Goal: Information Seeking & Learning: Learn about a topic

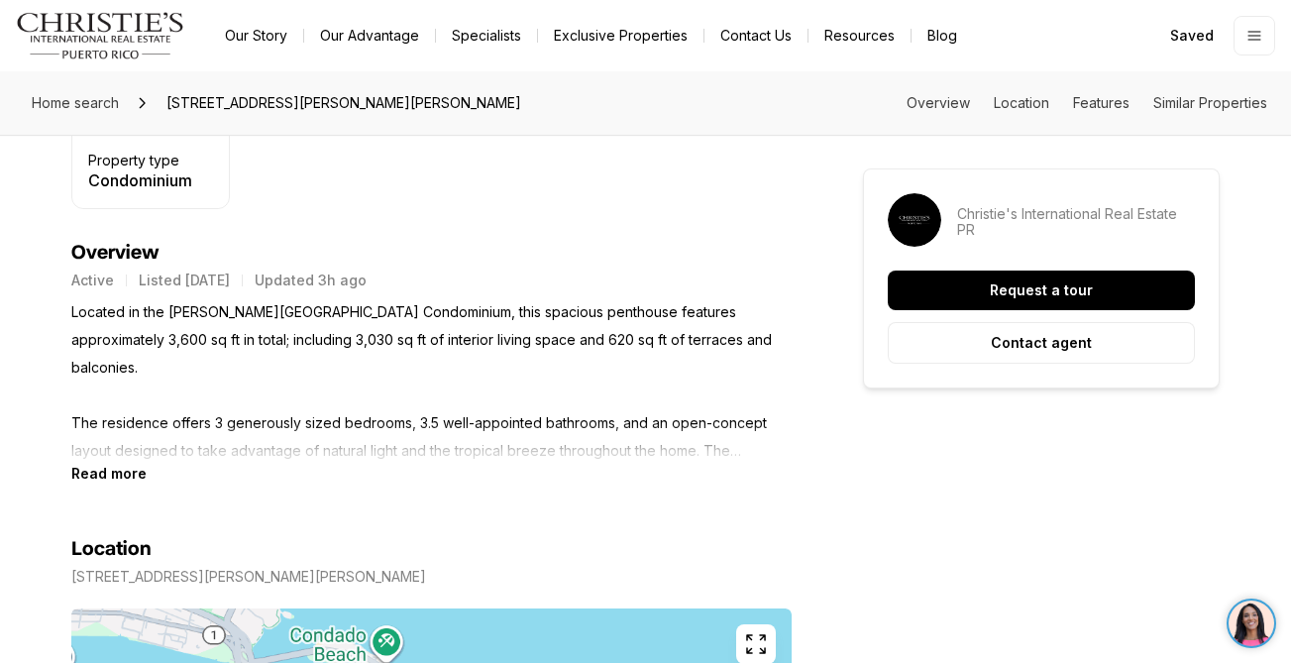
scroll to position [849, 0]
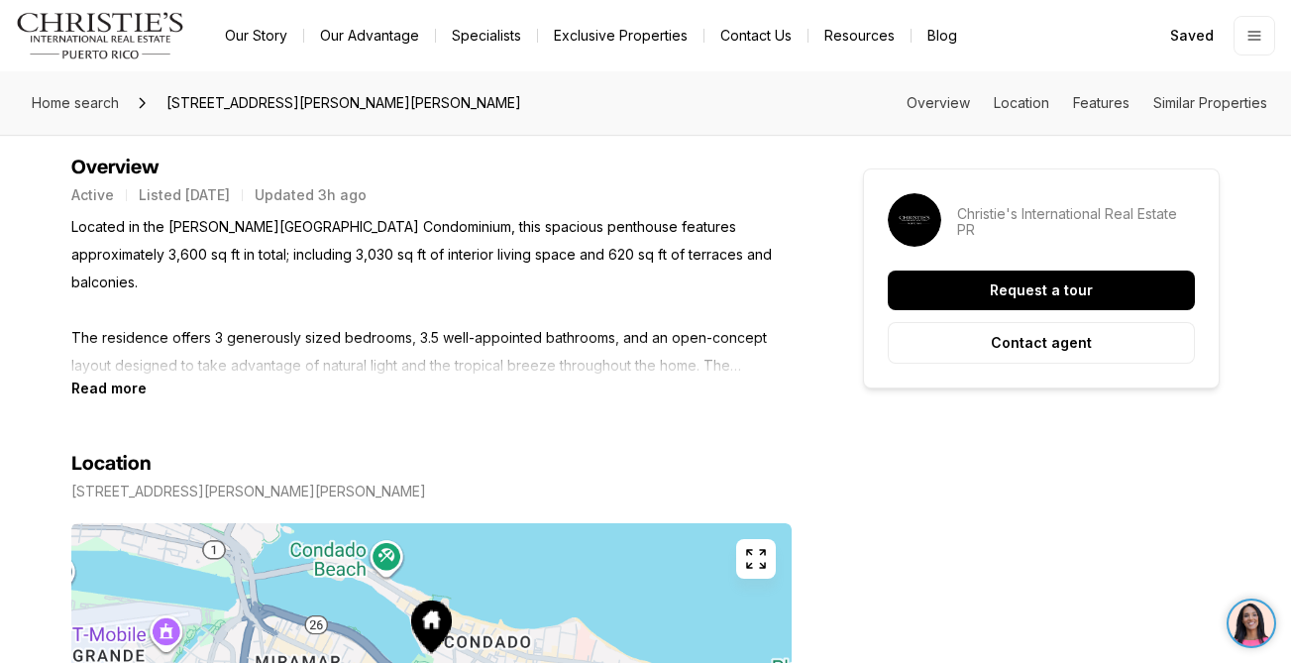
click at [99, 377] on p "Located in the [PERSON_NAME][GEOGRAPHIC_DATA] Condominium, this spacious pentho…" at bounding box center [431, 296] width 720 height 166
click at [96, 395] on b "Read more" at bounding box center [108, 387] width 75 height 17
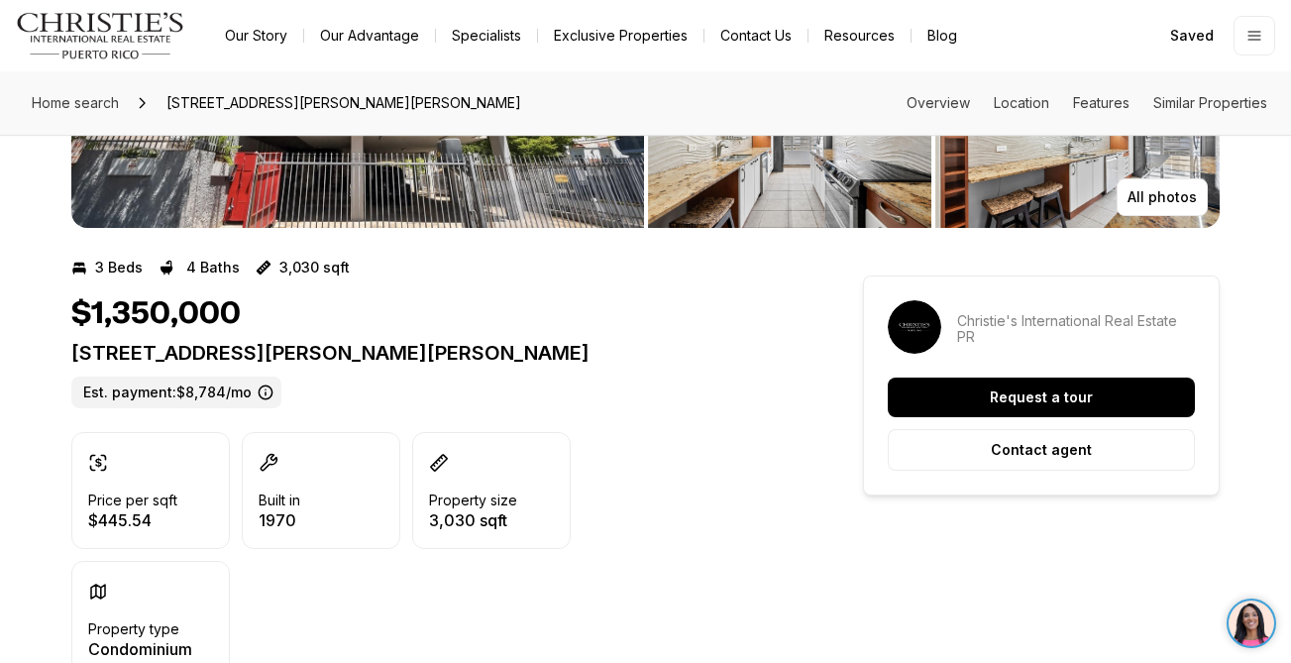
scroll to position [0, 0]
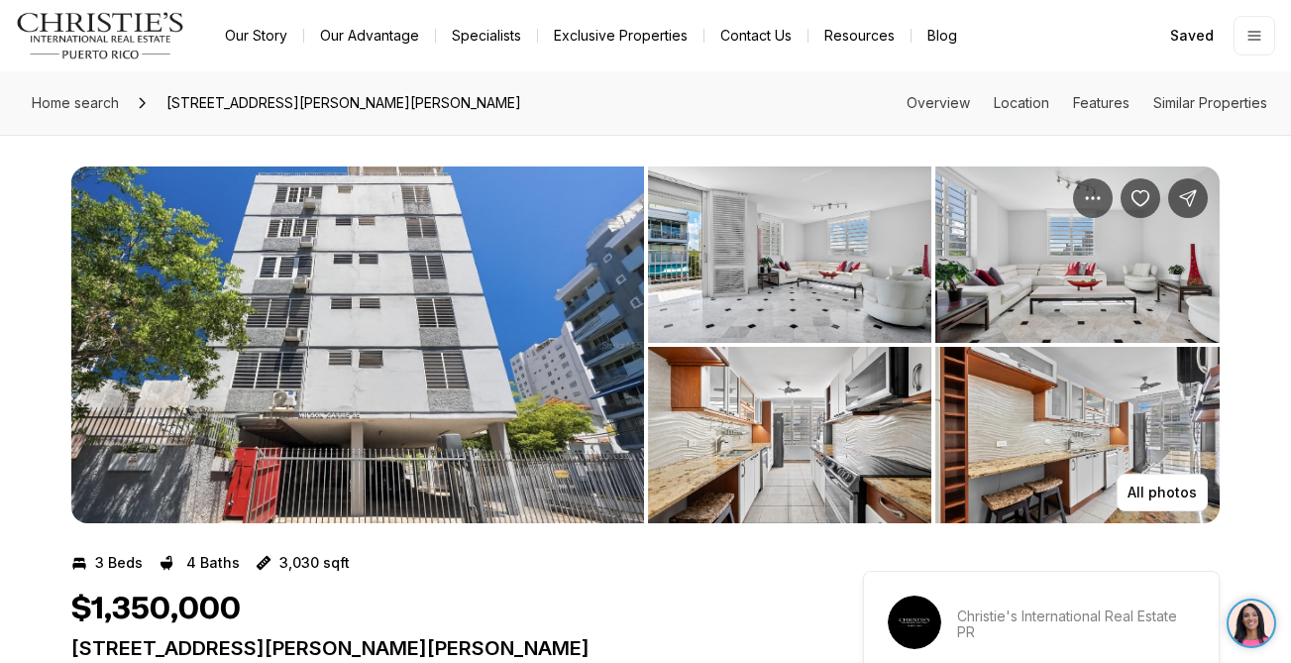
click at [436, 320] on img "View image gallery" at bounding box center [357, 344] width 572 height 357
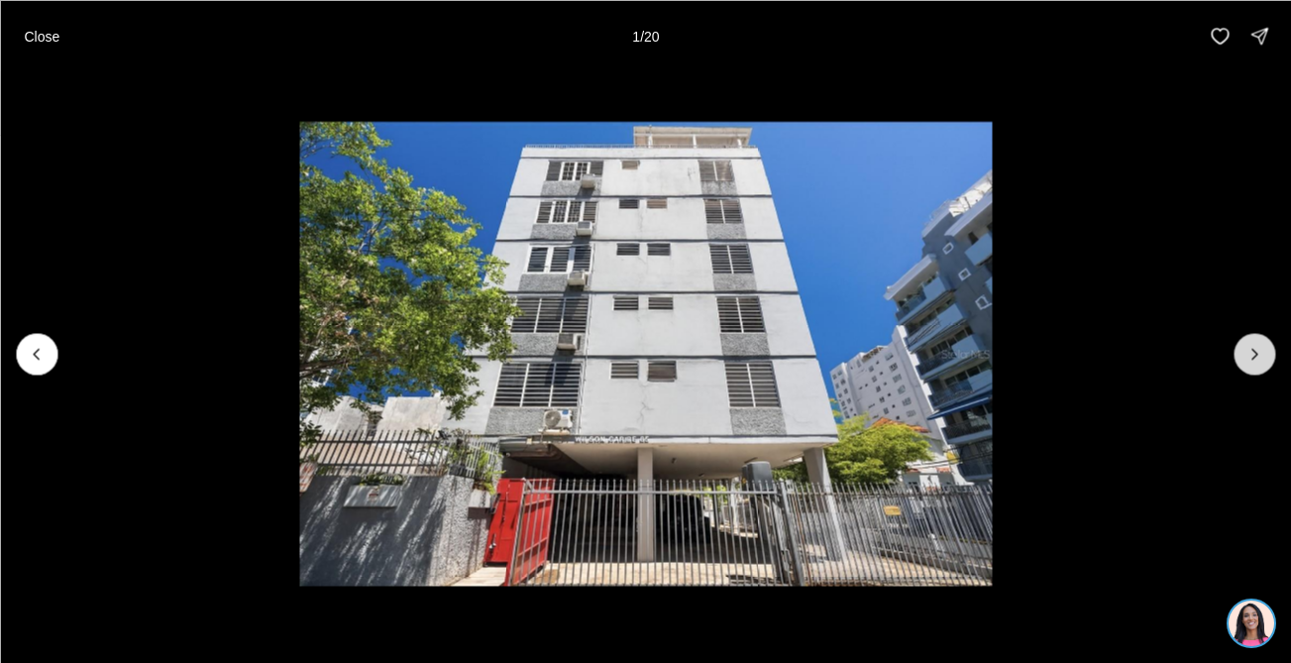
click at [1253, 367] on button "Next slide" at bounding box center [1254, 354] width 42 height 42
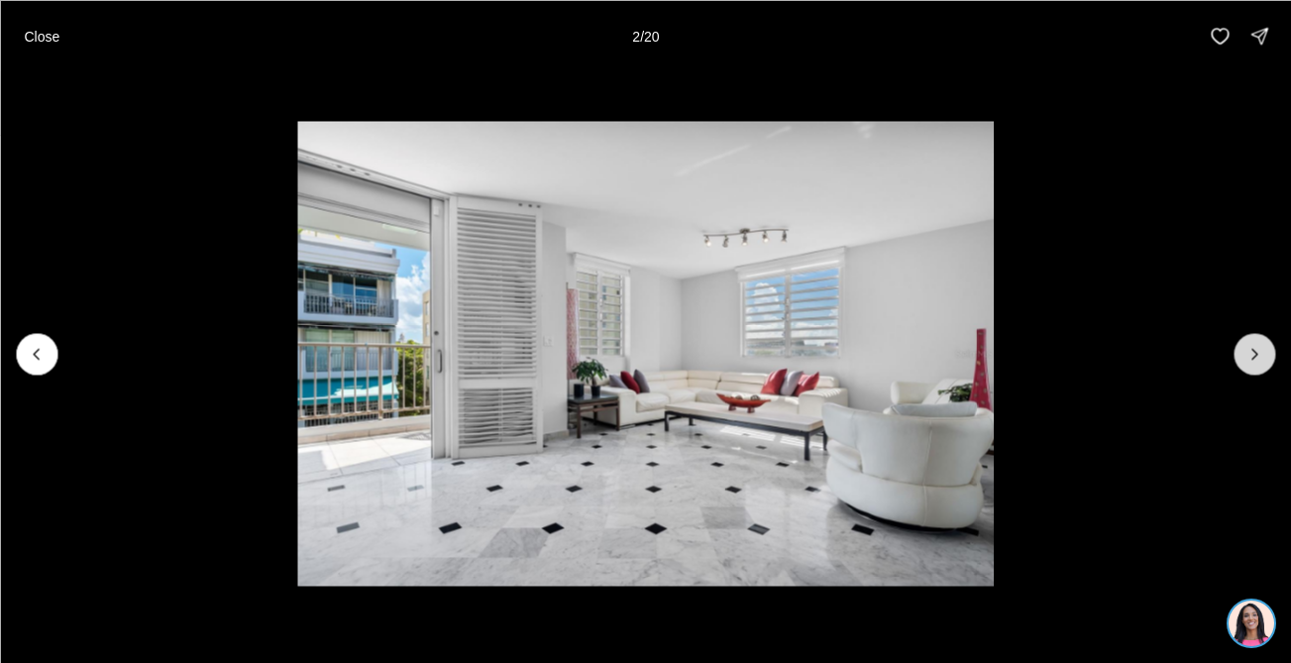
click at [1253, 367] on button "Next slide" at bounding box center [1254, 354] width 42 height 42
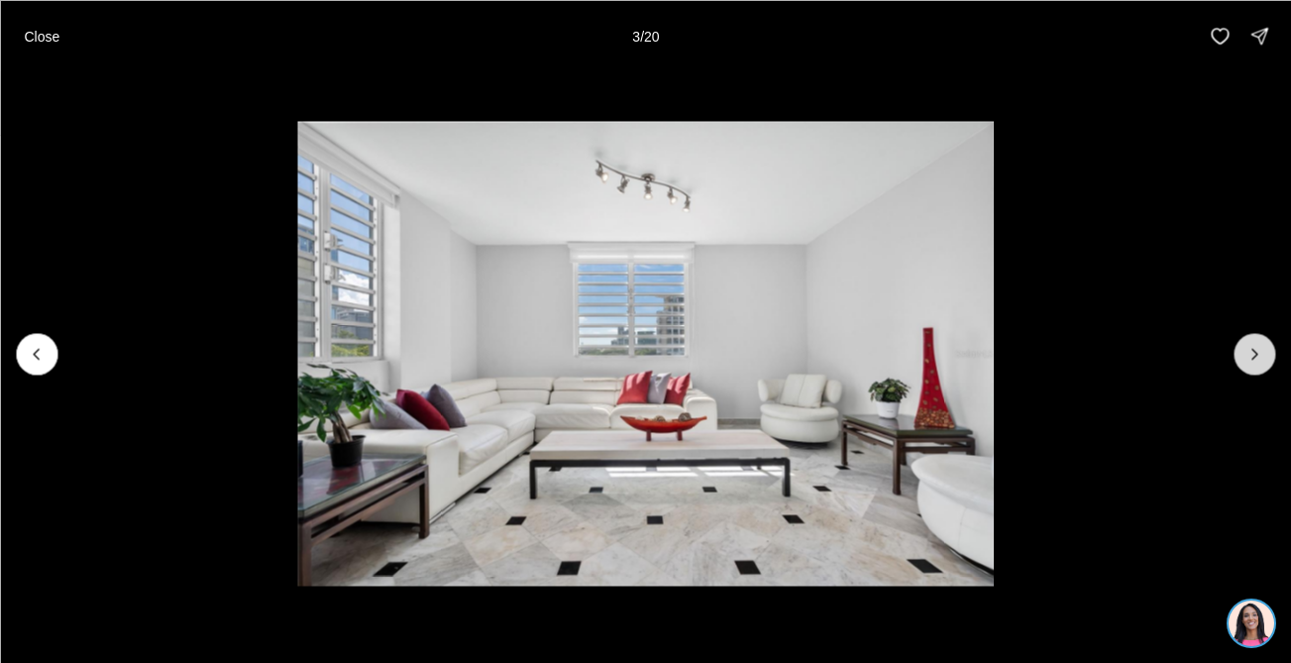
click at [1253, 367] on button "Next slide" at bounding box center [1254, 354] width 42 height 42
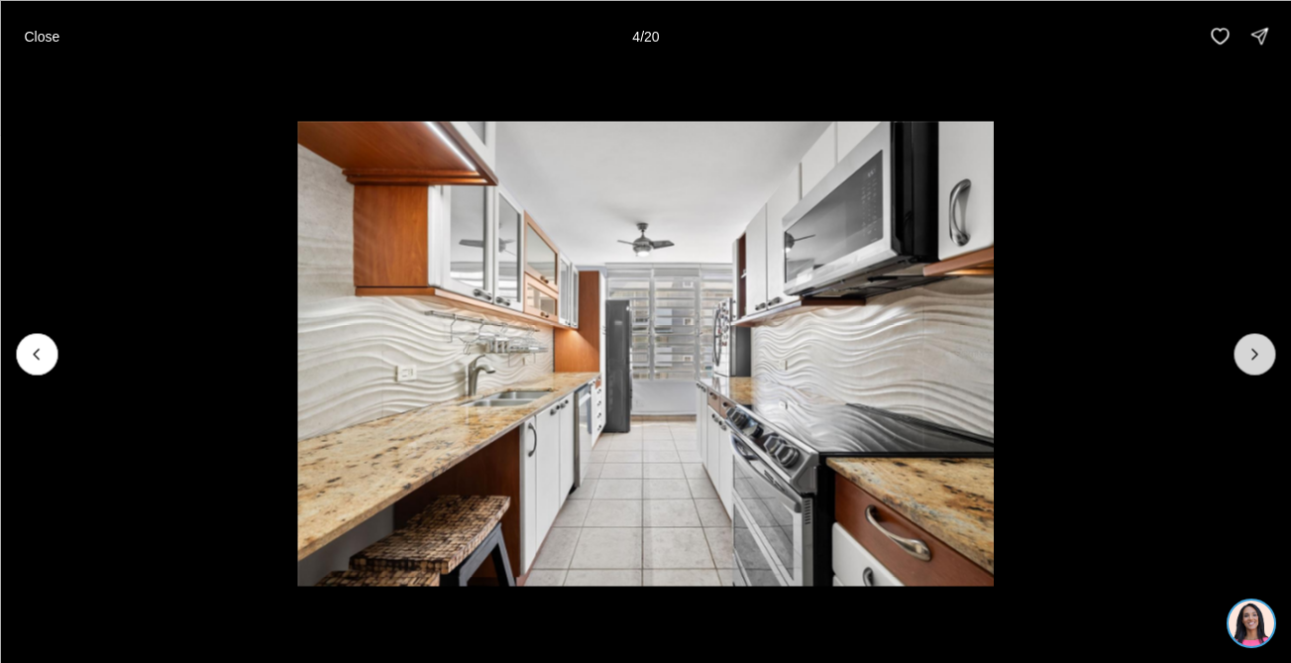
click at [1253, 367] on button "Next slide" at bounding box center [1254, 354] width 42 height 42
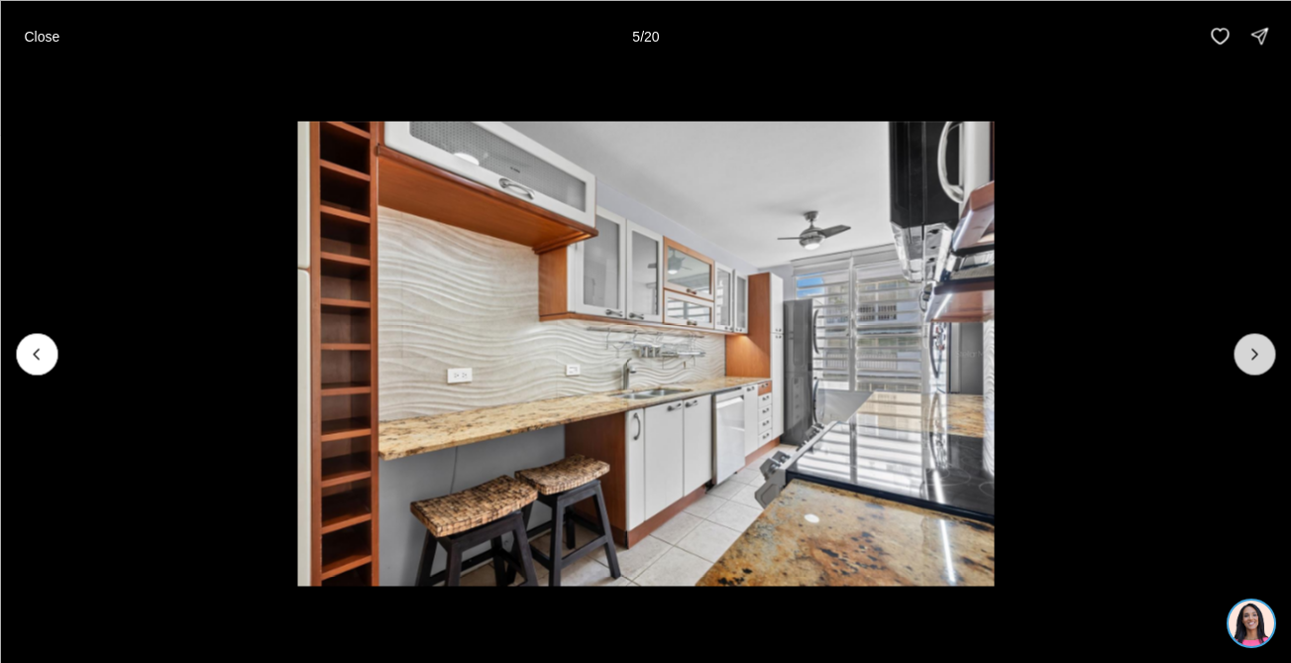
click at [1253, 367] on button "Next slide" at bounding box center [1254, 354] width 42 height 42
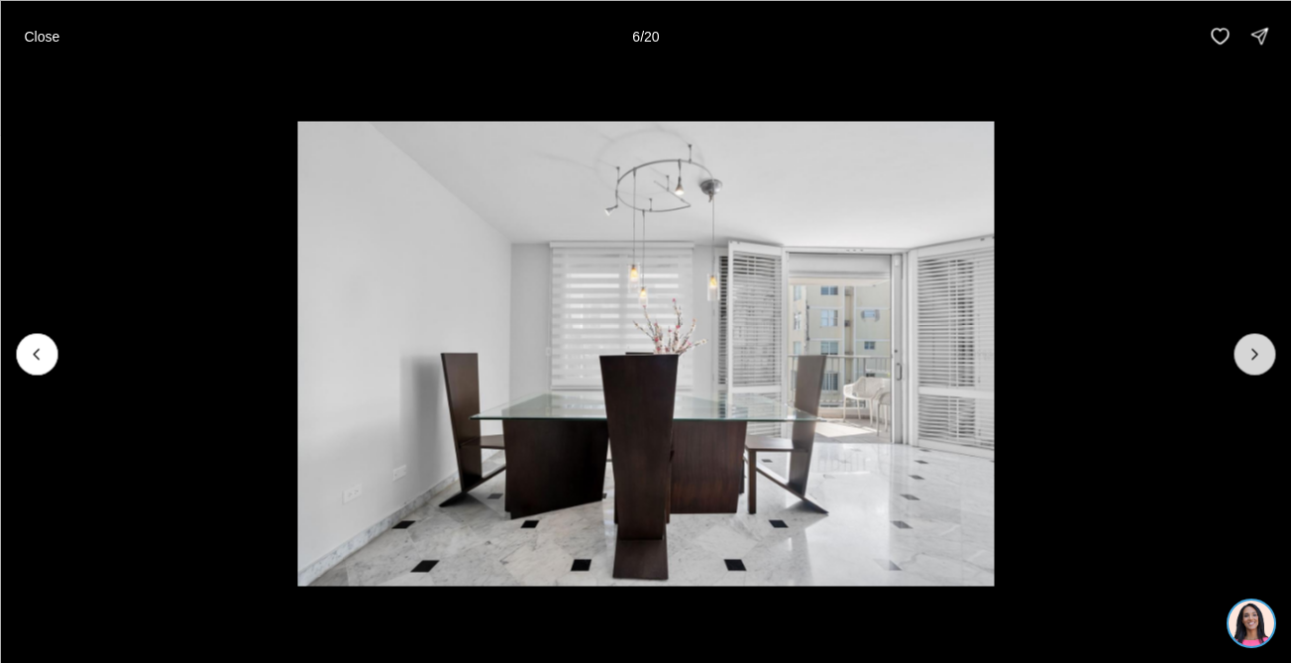
click at [1253, 367] on button "Next slide" at bounding box center [1254, 354] width 42 height 42
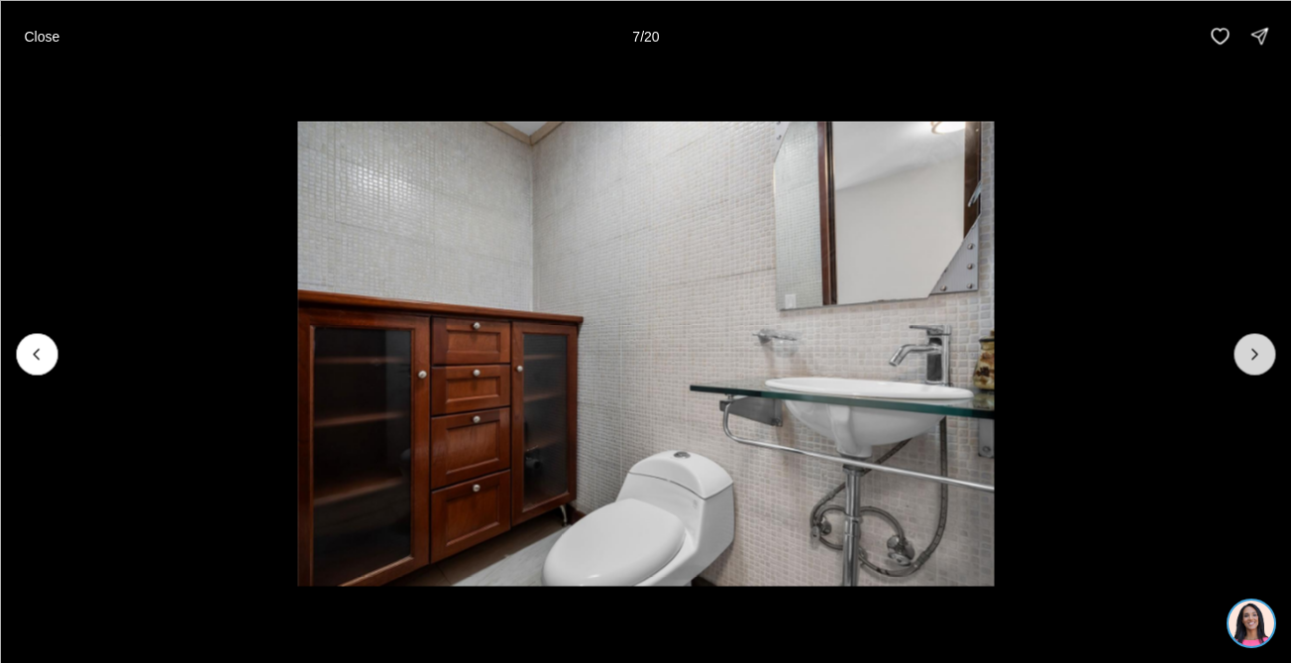
click at [1253, 367] on button "Next slide" at bounding box center [1254, 354] width 42 height 42
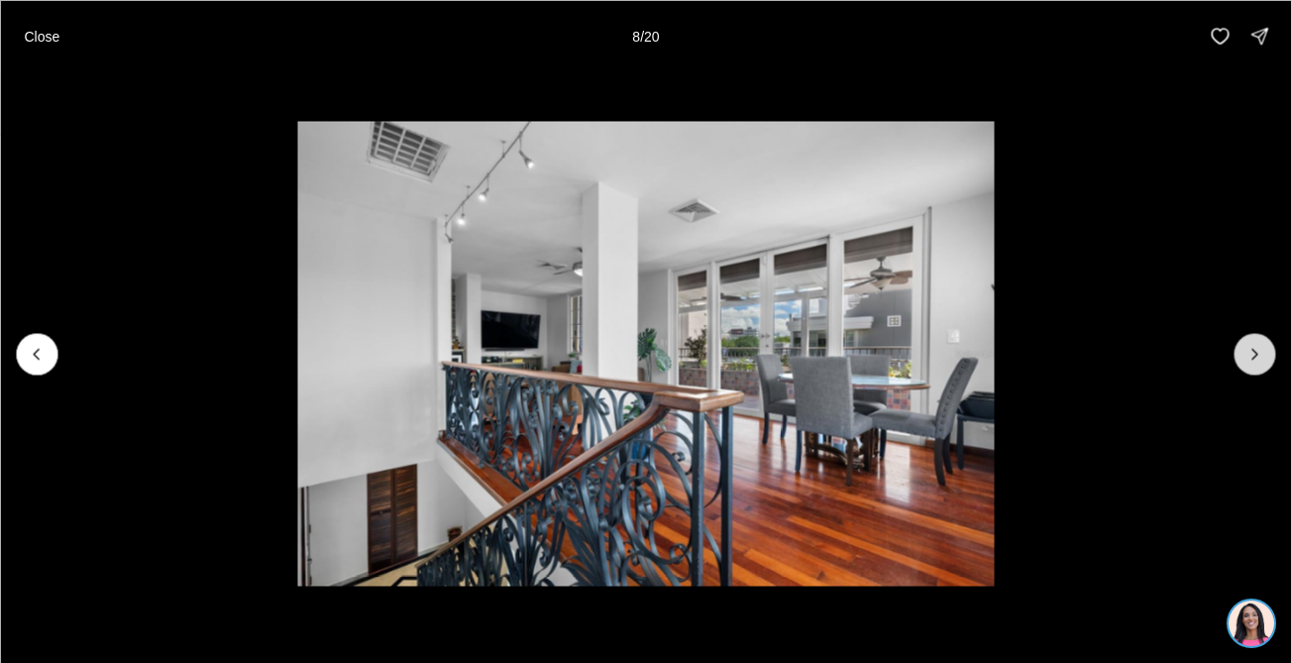
click at [1253, 367] on button "Next slide" at bounding box center [1254, 354] width 42 height 42
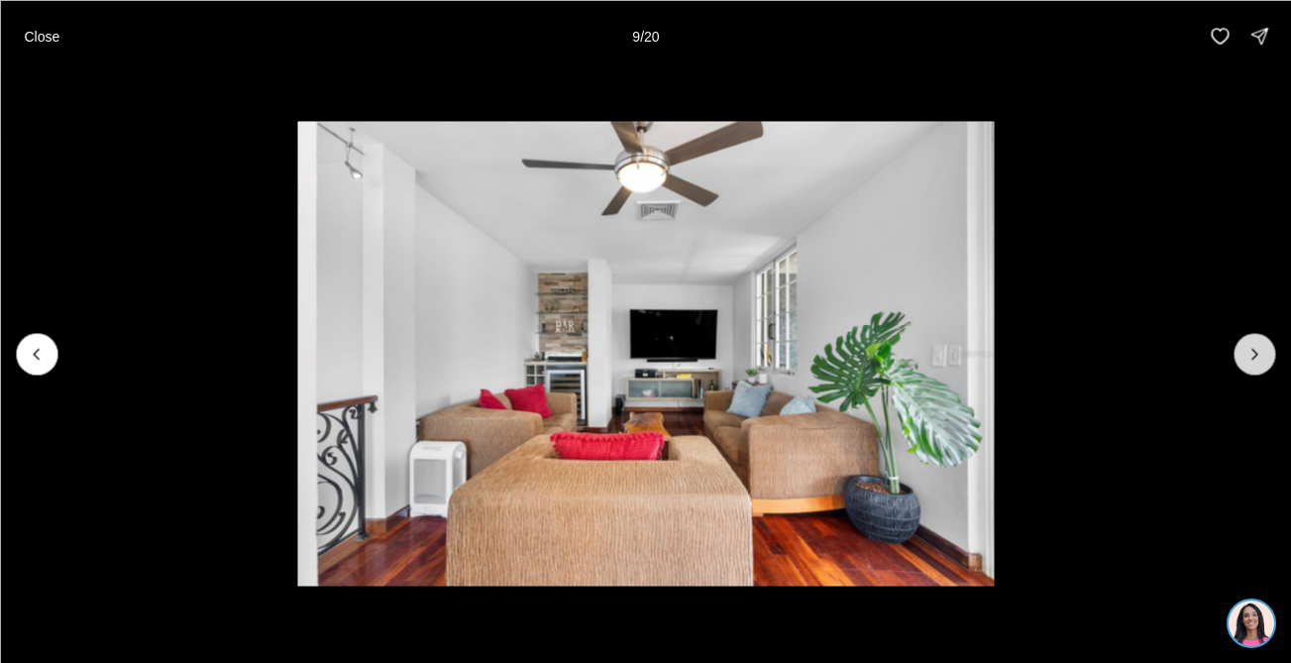
click at [1253, 367] on button "Next slide" at bounding box center [1254, 354] width 42 height 42
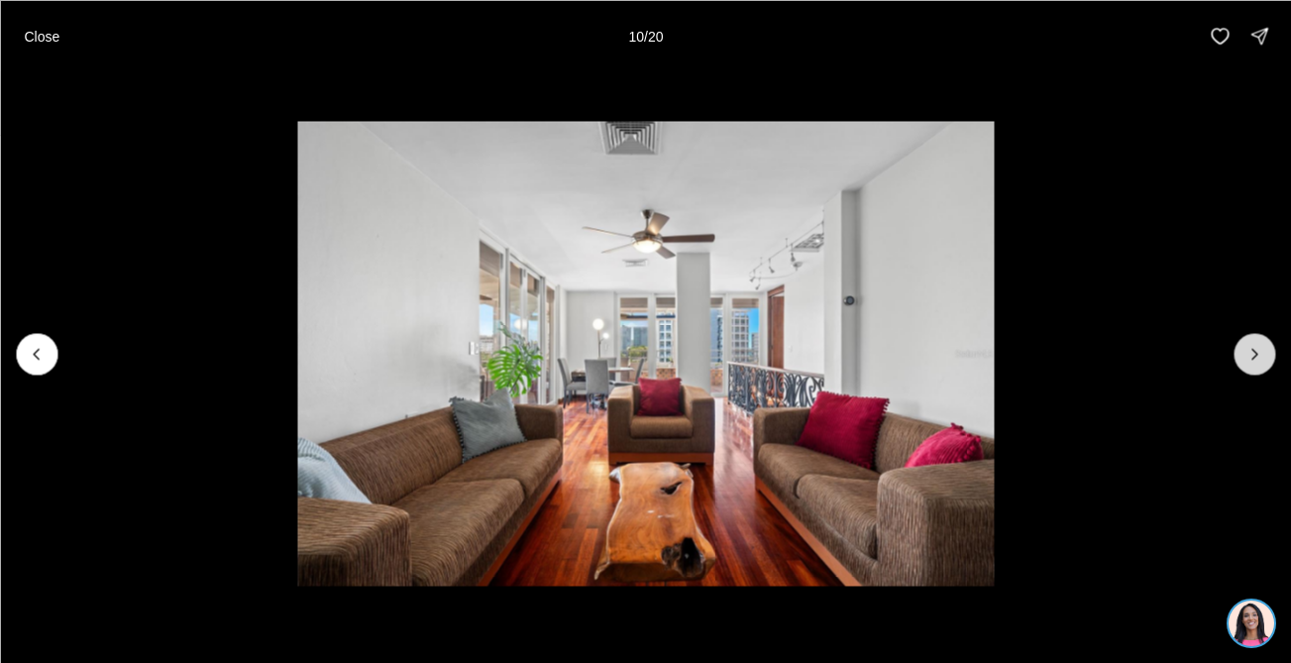
click at [1253, 367] on button "Next slide" at bounding box center [1254, 354] width 42 height 42
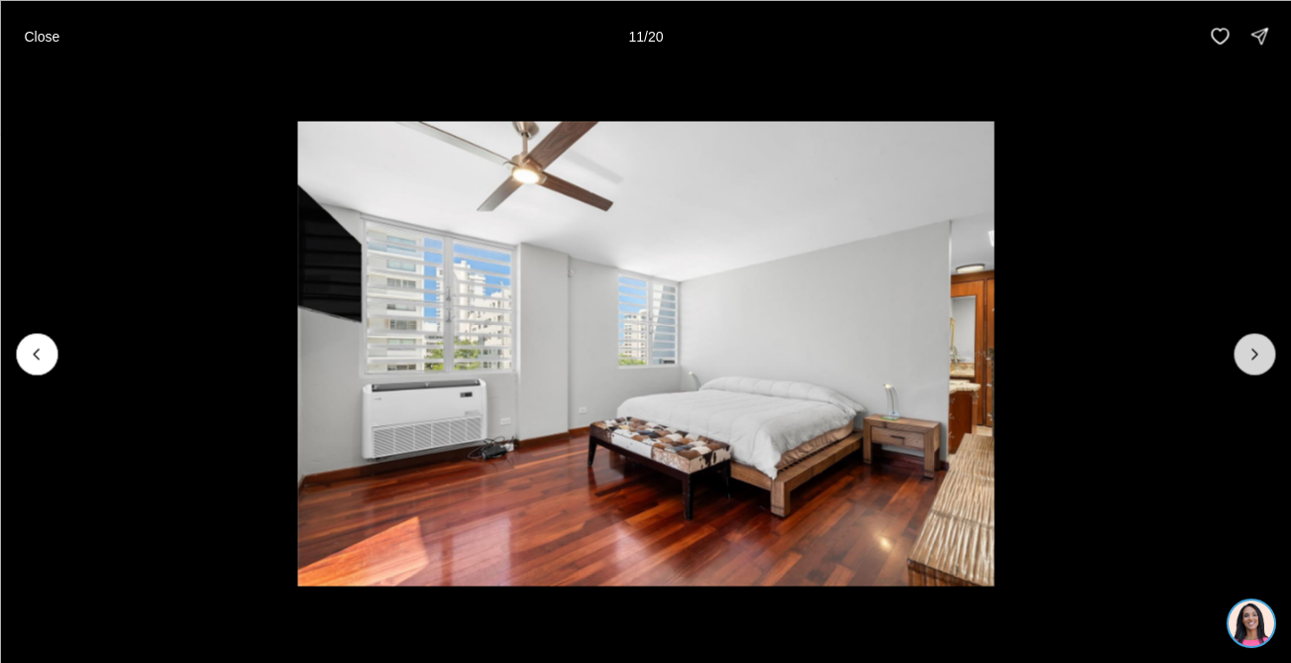
click at [1253, 367] on button "Next slide" at bounding box center [1254, 354] width 42 height 42
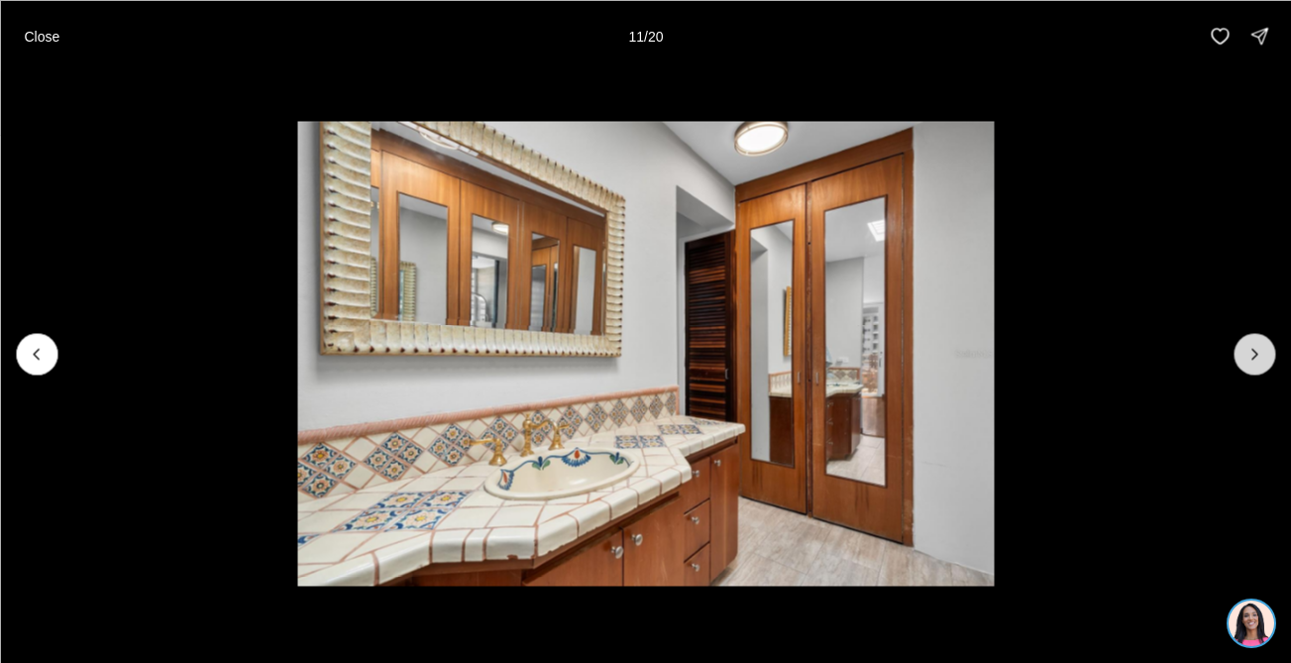
click at [1253, 367] on button "Next slide" at bounding box center [1254, 354] width 42 height 42
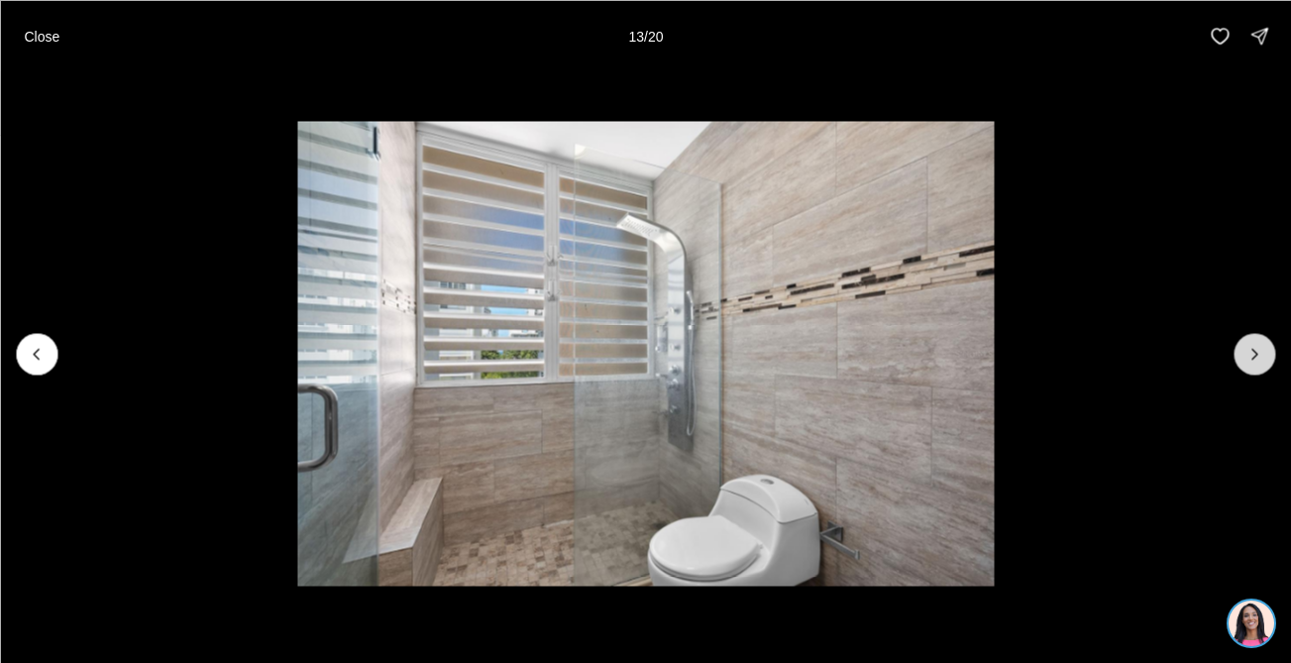
click at [1253, 367] on button "Next slide" at bounding box center [1254, 354] width 42 height 42
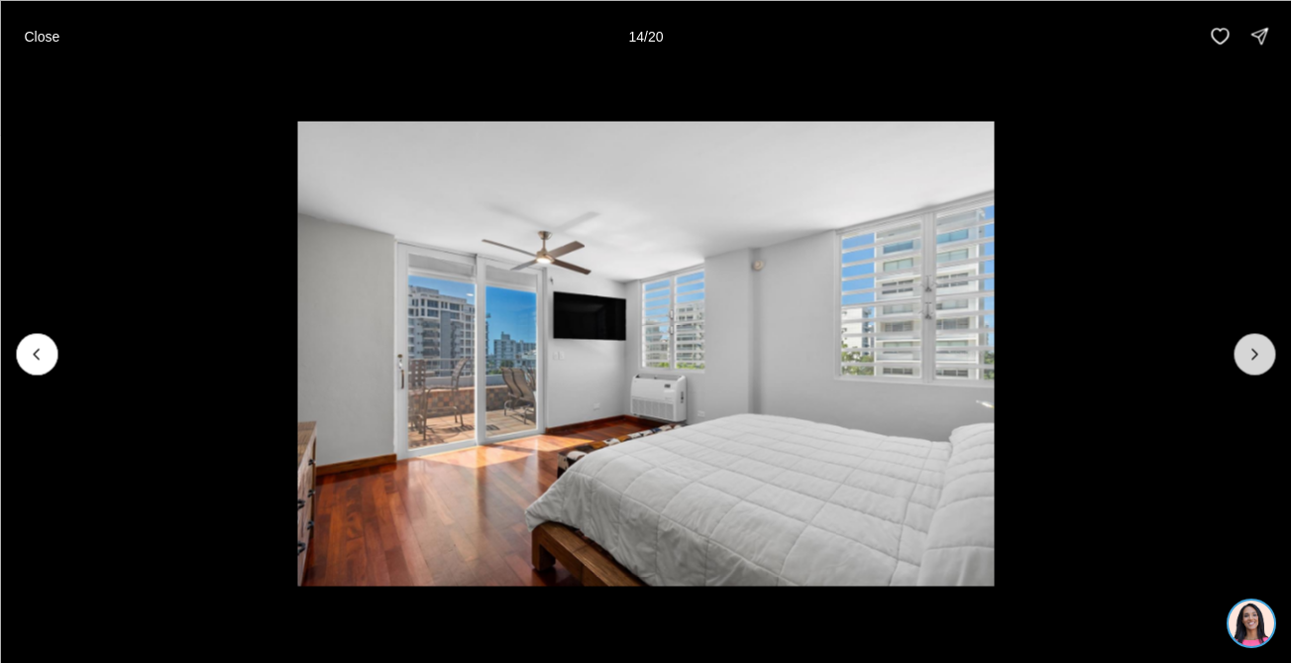
click at [1253, 367] on button "Next slide" at bounding box center [1254, 354] width 42 height 42
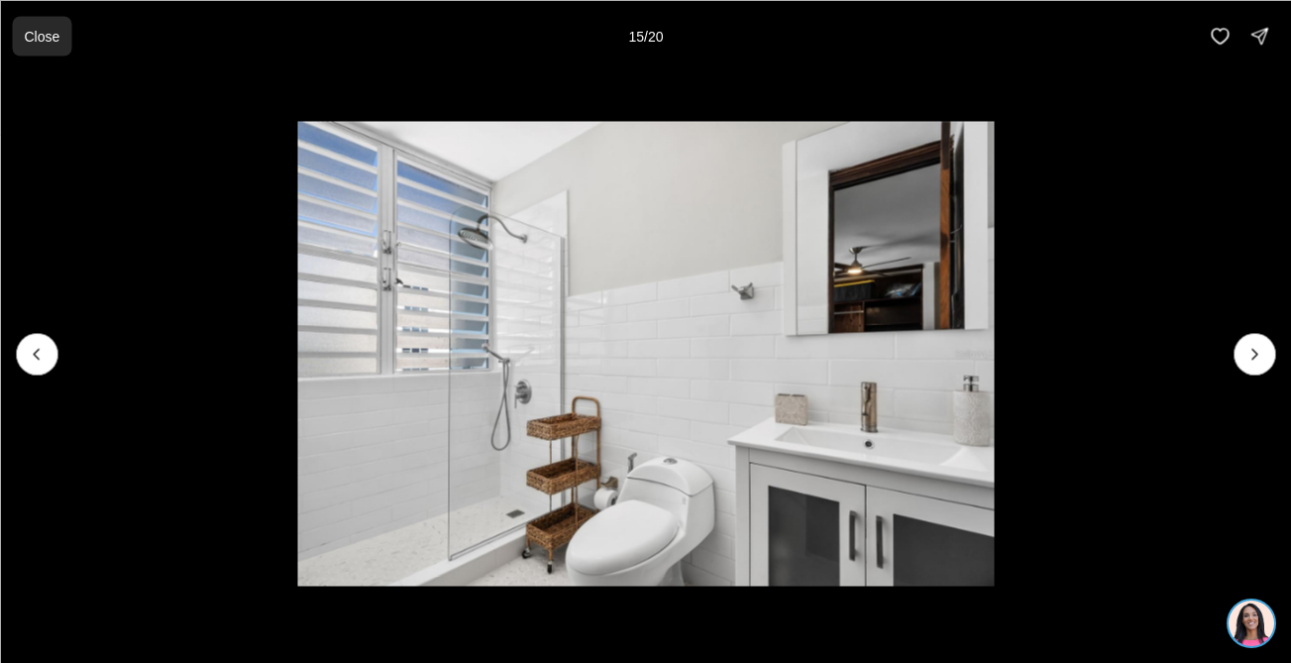
click at [49, 47] on button "Close" at bounding box center [41, 36] width 59 height 40
